Goal: Find contact information: Find contact information

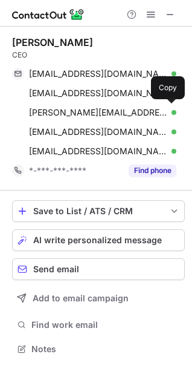
scroll to position [340, 192]
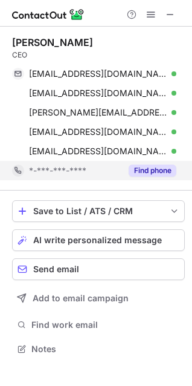
click at [146, 170] on button "Find phone" at bounding box center [153, 170] width 48 height 12
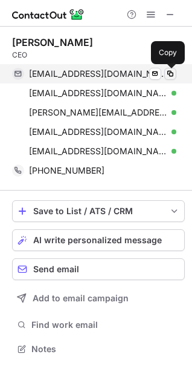
click at [167, 74] on span at bounding box center [171, 74] width 10 height 10
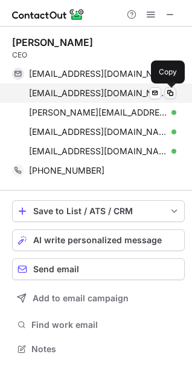
click at [169, 93] on span at bounding box center [171, 93] width 10 height 10
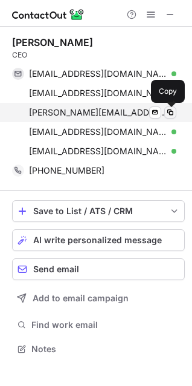
click at [166, 113] on span at bounding box center [171, 113] width 10 height 10
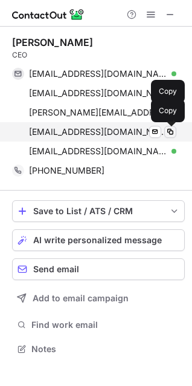
click at [167, 134] on span at bounding box center [171, 132] width 10 height 10
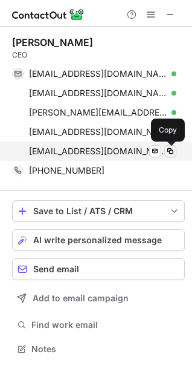
click at [169, 152] on span at bounding box center [171, 151] width 10 height 10
